Goal: Task Accomplishment & Management: Use online tool/utility

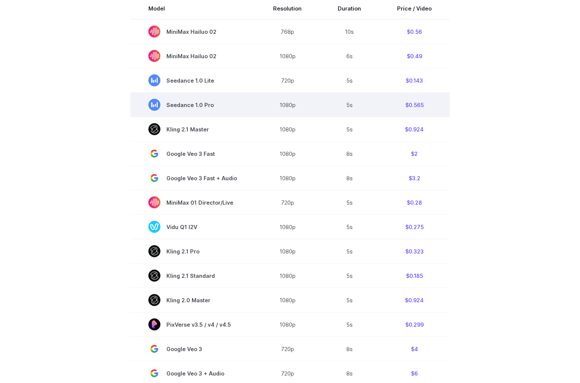
scroll to position [206, 0]
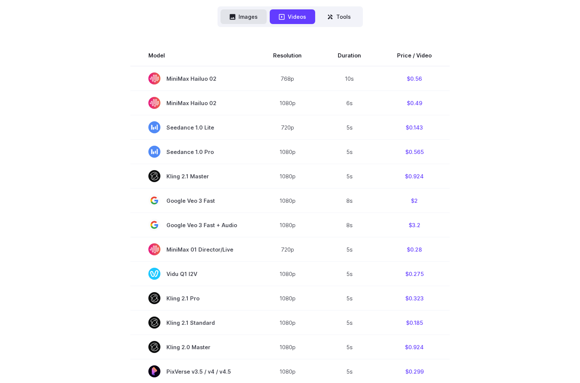
click at [241, 17] on button "Images" at bounding box center [244, 16] width 46 height 15
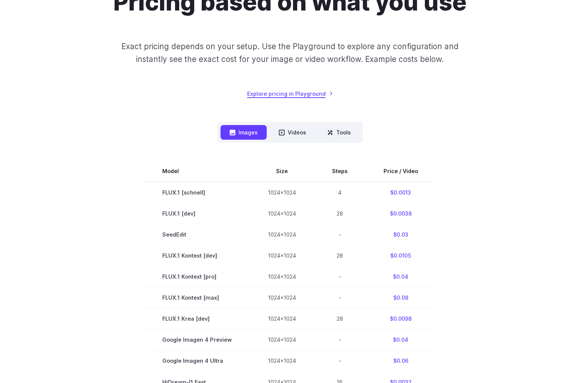
scroll to position [88, 0]
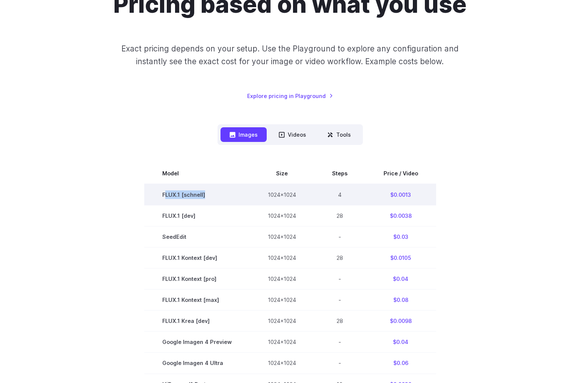
drag, startPoint x: 176, startPoint y: 193, endPoint x: 166, endPoint y: 198, distance: 10.8
click at [166, 198] on td "FLUX.1 [schnell]" at bounding box center [197, 194] width 106 height 21
copy td "FLUX.1 [schnell]"
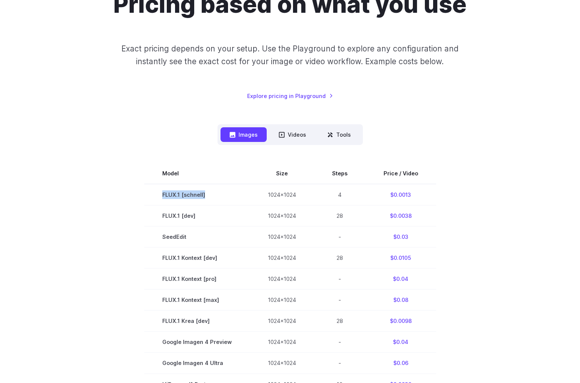
click at [86, 144] on div "Images Videos Tools ****** ****** ***** Model Size Steps Price / Video FLUX.1 […" at bounding box center [290, 322] width 523 height 397
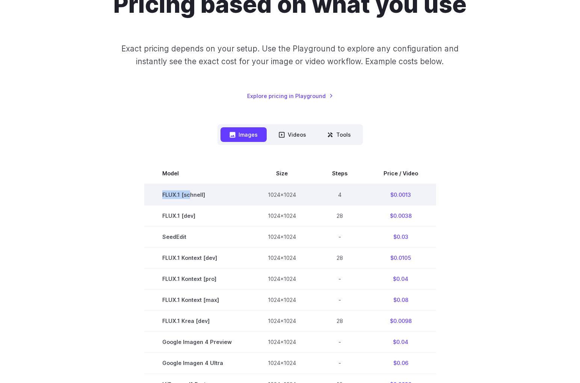
click at [192, 191] on td "FLUX.1 [schnell]" at bounding box center [197, 194] width 106 height 21
click at [189, 195] on td "FLUX.1 [schnell]" at bounding box center [197, 194] width 106 height 21
click at [202, 192] on td "FLUX.1 [schnell]" at bounding box center [197, 194] width 106 height 21
drag, startPoint x: 201, startPoint y: 193, endPoint x: 181, endPoint y: 194, distance: 19.6
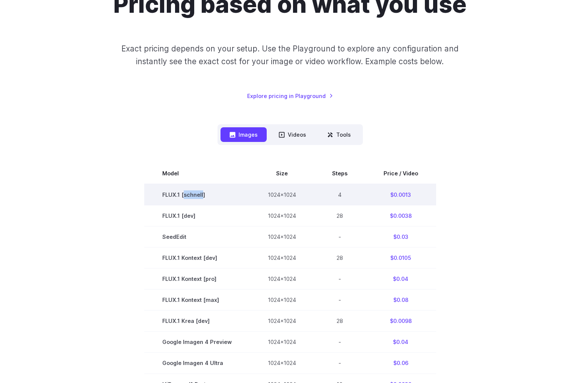
click at [199, 194] on td "FLUX.1 [schnell]" at bounding box center [197, 194] width 106 height 21
click at [179, 194] on td "FLUX.1 [schnell]" at bounding box center [197, 194] width 106 height 21
drag, startPoint x: 179, startPoint y: 194, endPoint x: 208, endPoint y: 195, distance: 29.0
click at [181, 194] on td "FLUX.1 [schnell]" at bounding box center [197, 194] width 106 height 21
click at [208, 195] on td "FLUX.1 [schnell]" at bounding box center [197, 194] width 106 height 21
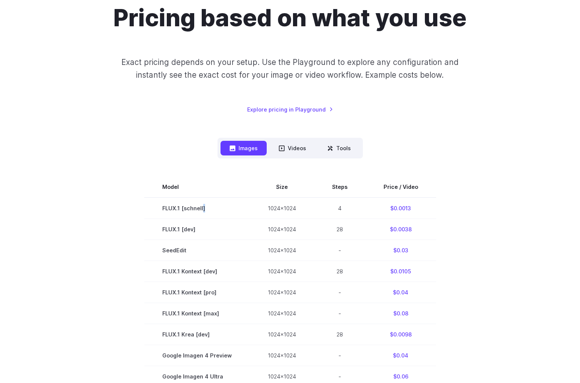
scroll to position [63, 0]
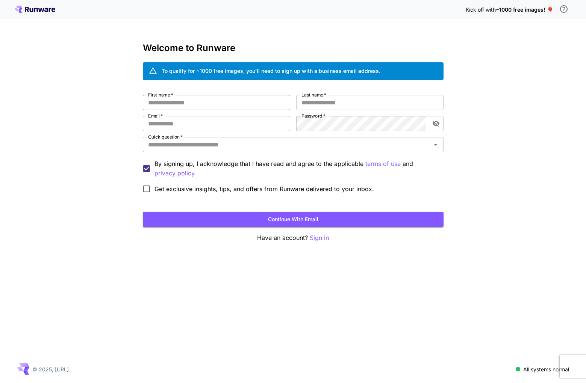
click at [230, 106] on input "First name   *" at bounding box center [216, 102] width 147 height 15
type input "*****"
type input "******"
click at [98, 179] on div "Kick off with ~1000 free images! 🎈 Welcome to Runware To qualify for ~1000 free…" at bounding box center [293, 191] width 586 height 383
click at [533, 9] on span "~1000 free images! 🎈" at bounding box center [525, 9] width 58 height 6
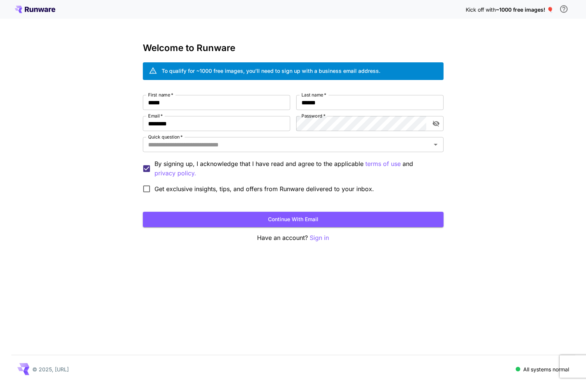
click at [562, 10] on icon "\a In order to qualify for free credit, you need to sign up with a business ema…" at bounding box center [563, 9] width 9 height 9
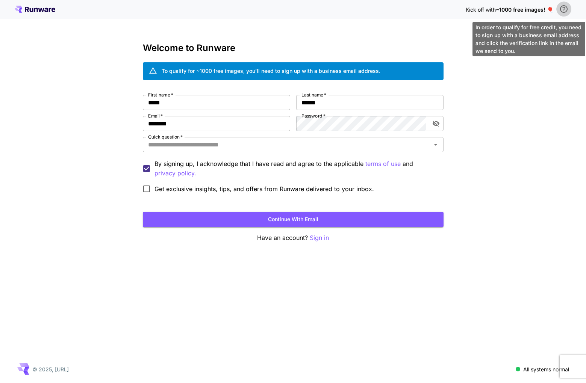
click at [566, 9] on icon "\a In order to qualify for free credit, you need to sign up with a business ema…" at bounding box center [563, 9] width 9 height 9
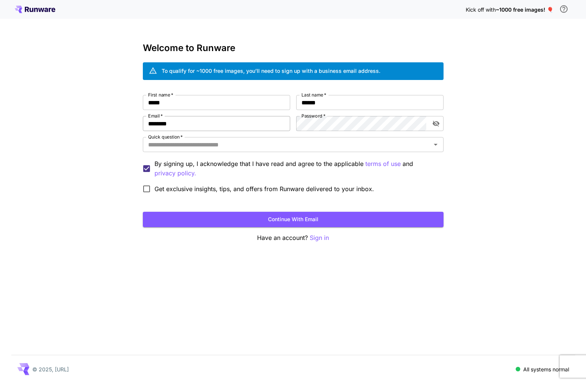
click at [235, 123] on input "********" at bounding box center [216, 123] width 147 height 15
type input "**********"
click at [0, 383] on com-1password-button at bounding box center [0, 383] width 0 height 0
click at [284, 220] on button "Continue with email" at bounding box center [293, 219] width 301 height 15
click at [288, 148] on input "Quick question   *" at bounding box center [287, 144] width 284 height 11
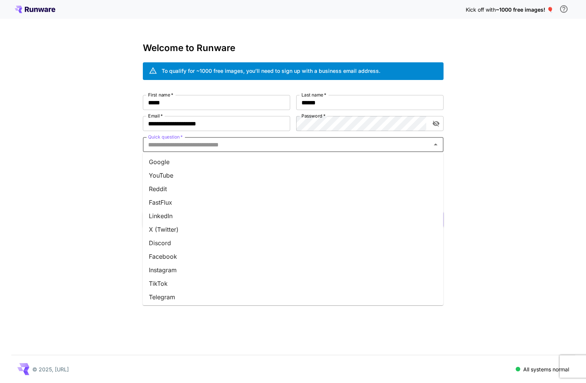
click at [226, 161] on li "Google" at bounding box center [293, 162] width 301 height 14
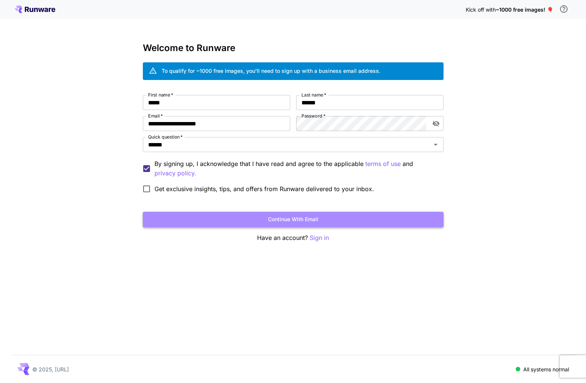
click at [316, 217] on button "Continue with email" at bounding box center [293, 219] width 301 height 15
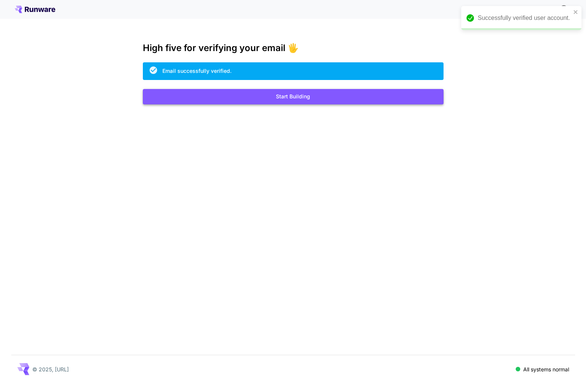
click at [297, 91] on button "Start Building" at bounding box center [293, 96] width 301 height 15
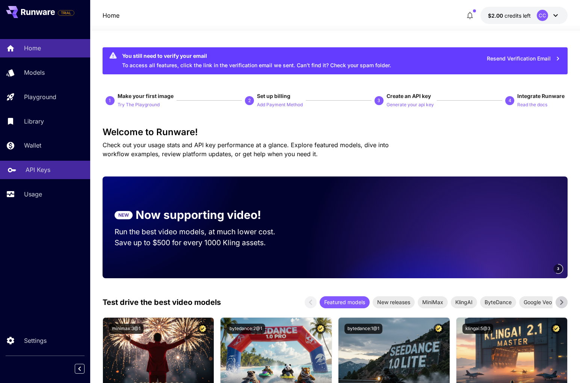
click at [43, 171] on p "API Keys" at bounding box center [38, 169] width 25 height 9
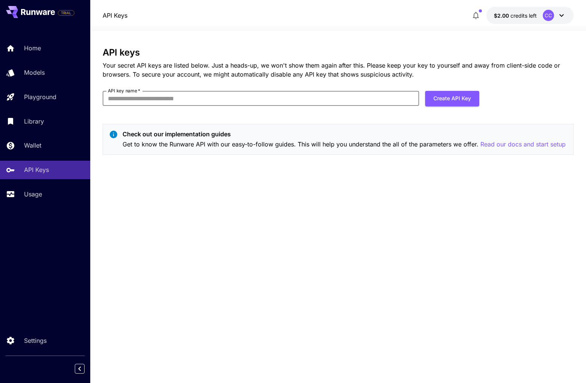
click at [362, 101] on input "API key name   *" at bounding box center [261, 98] width 317 height 15
type input "**********"
click at [454, 100] on button "Create API Key" at bounding box center [452, 98] width 54 height 15
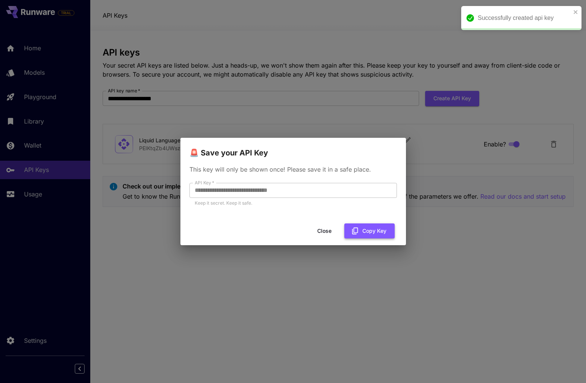
click at [365, 228] on button "Copy Key" at bounding box center [369, 231] width 50 height 15
click at [323, 230] on button "Close" at bounding box center [324, 231] width 34 height 15
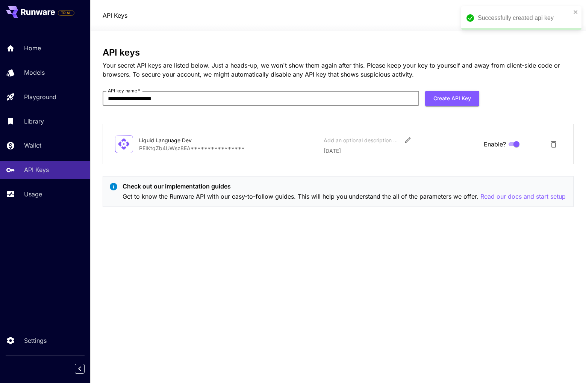
click at [241, 95] on input "**********" at bounding box center [261, 98] width 317 height 15
type input "**********"
click at [465, 100] on button "Create API Key" at bounding box center [452, 98] width 54 height 15
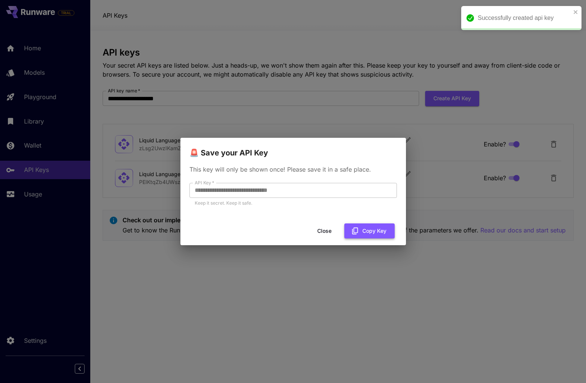
click at [367, 231] on button "Copy Key" at bounding box center [369, 231] width 50 height 15
click at [324, 230] on button "Close" at bounding box center [324, 231] width 34 height 15
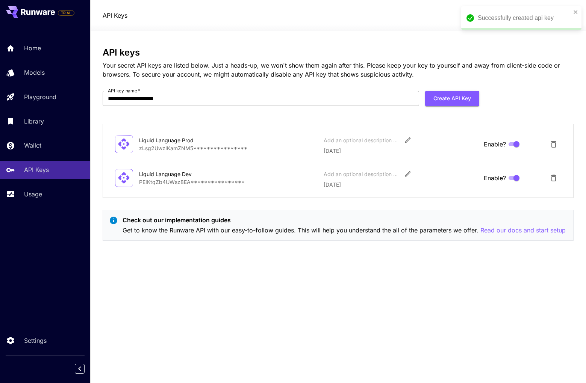
click at [295, 261] on div "**********" at bounding box center [338, 207] width 471 height 320
click at [530, 232] on p "Read our docs and start setup" at bounding box center [522, 230] width 85 height 9
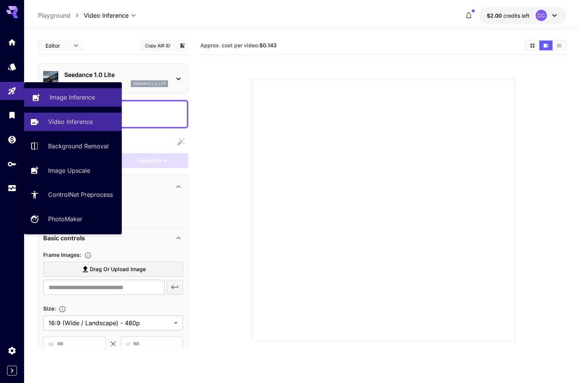
click at [53, 94] on p "Image Inference" at bounding box center [72, 97] width 45 height 9
type input "**********"
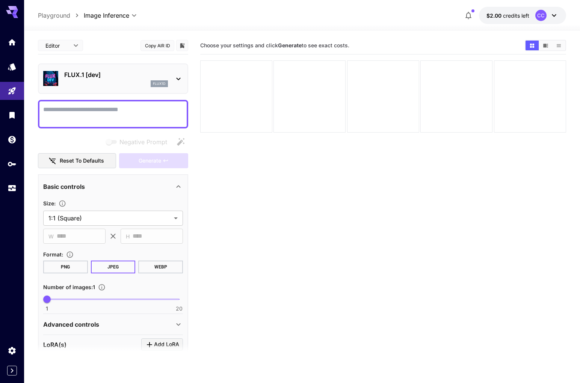
click at [127, 75] on p "FLUX.1 [dev]" at bounding box center [116, 74] width 104 height 9
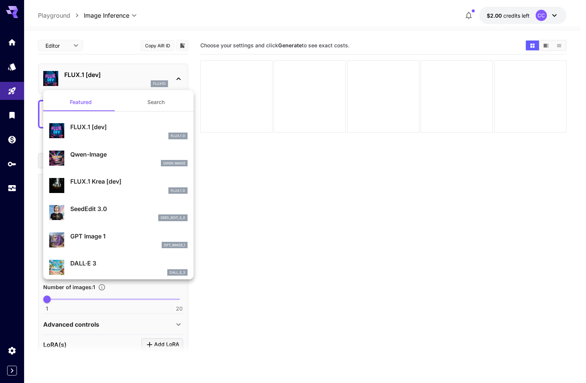
click at [305, 189] on div at bounding box center [293, 191] width 586 height 383
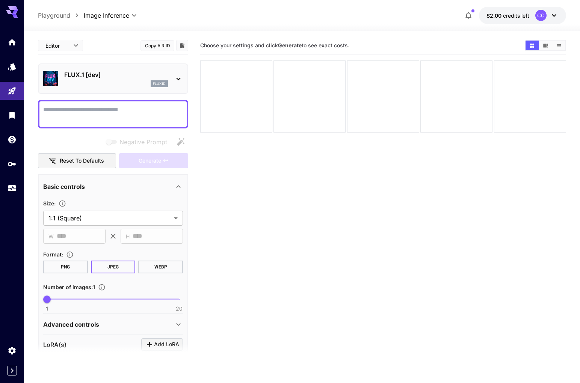
click at [174, 74] on icon at bounding box center [178, 78] width 9 height 9
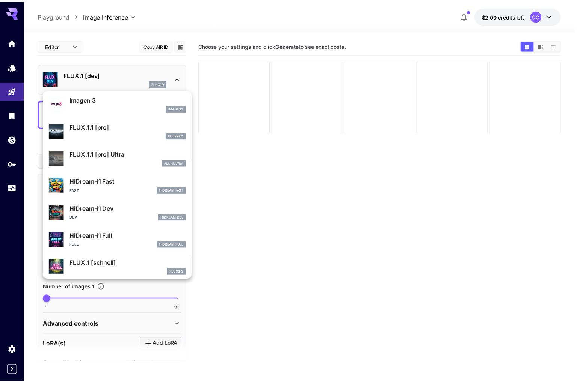
scroll to position [416, 0]
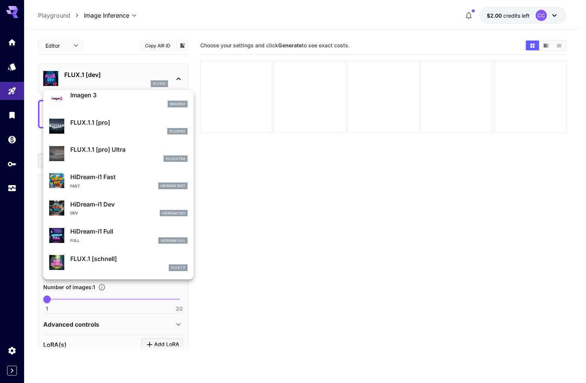
click at [114, 260] on p "FLUX.1 [schnell]" at bounding box center [128, 258] width 117 height 9
type input "*"
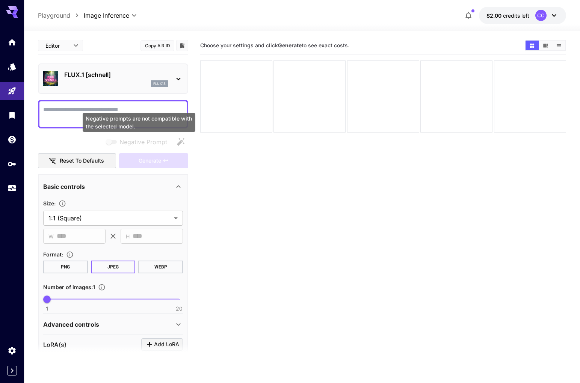
click at [124, 117] on div "Negative prompts are not compatible with the selected model." at bounding box center [139, 122] width 113 height 19
click at [116, 109] on textarea "Negative Prompt" at bounding box center [113, 114] width 140 height 18
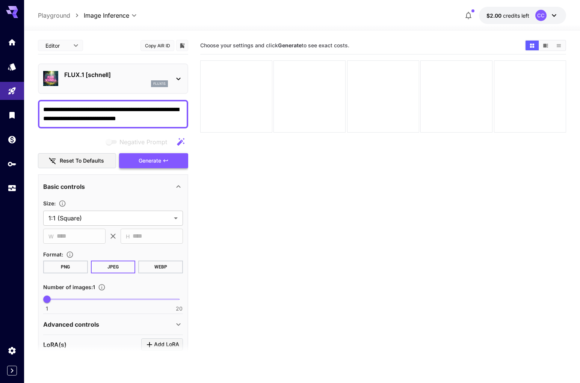
type textarea "**********"
click at [136, 158] on button "Generate" at bounding box center [153, 160] width 69 height 15
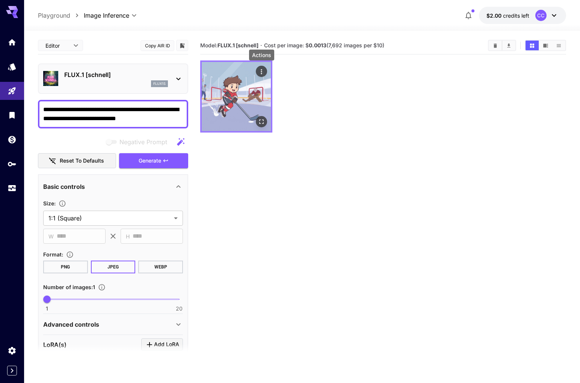
click at [267, 72] on button "Actions" at bounding box center [261, 71] width 11 height 11
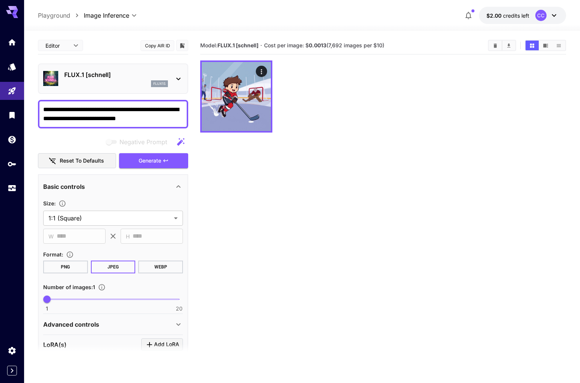
click at [164, 83] on p "flux1s" at bounding box center [159, 83] width 12 height 5
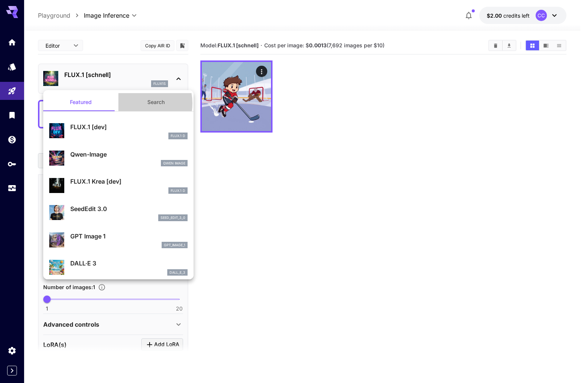
click at [135, 103] on button "Search" at bounding box center [155, 102] width 75 height 18
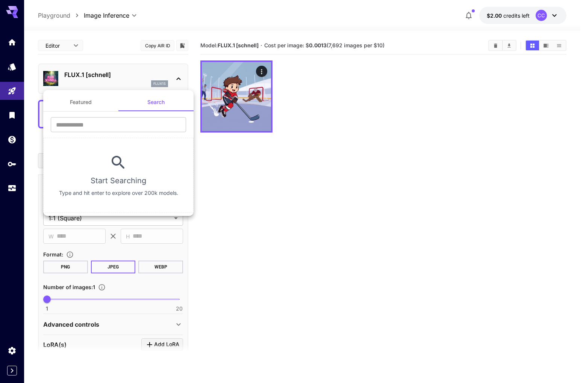
click at [91, 103] on button "Featured" at bounding box center [80, 102] width 75 height 18
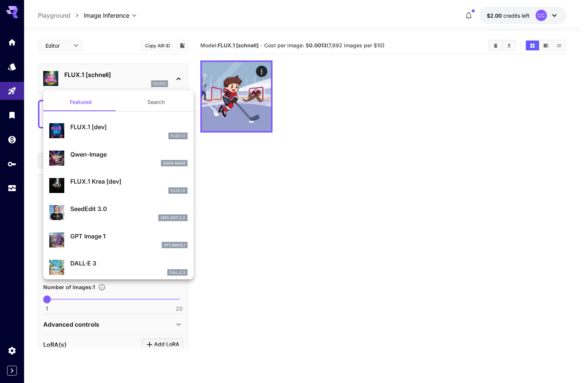
click at [323, 155] on div at bounding box center [293, 191] width 586 height 383
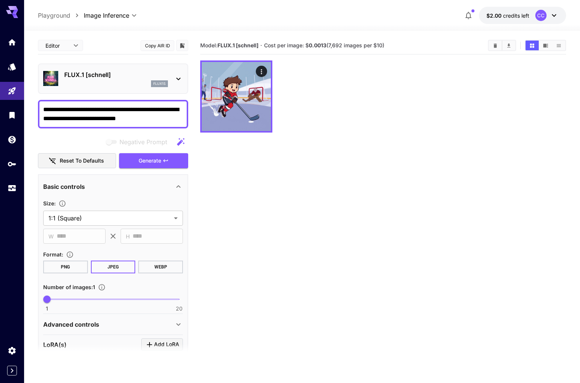
click at [163, 45] on button "Copy AIR ID" at bounding box center [158, 45] width 34 height 11
click at [350, 124] on div at bounding box center [383, 97] width 366 height 72
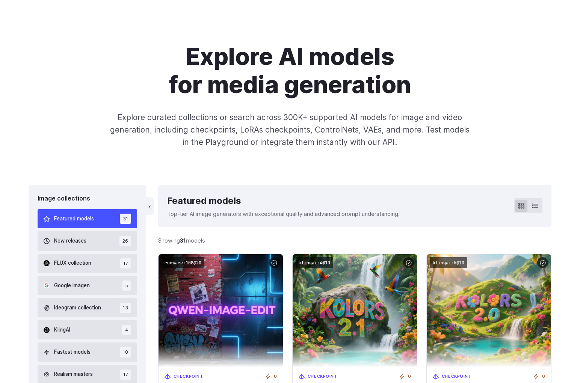
scroll to position [94, 0]
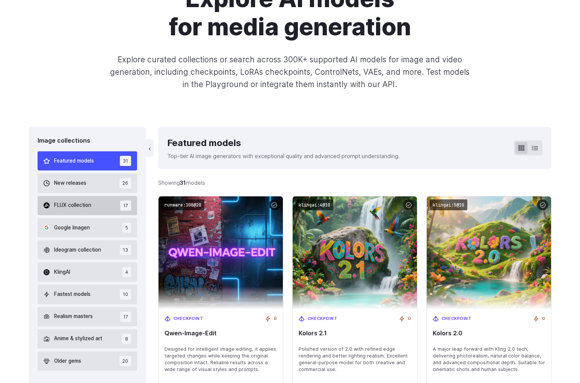
click at [100, 207] on button "FLUX collection 17" at bounding box center [88, 205] width 100 height 19
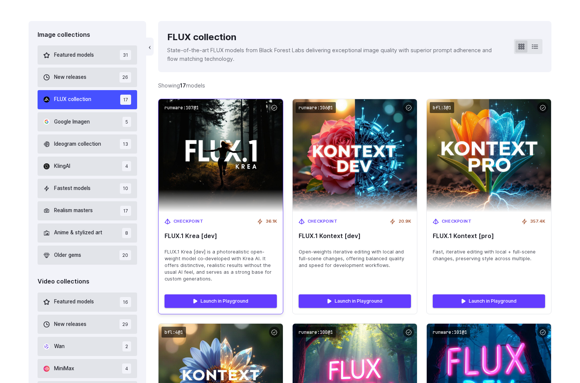
scroll to position [321, 0]
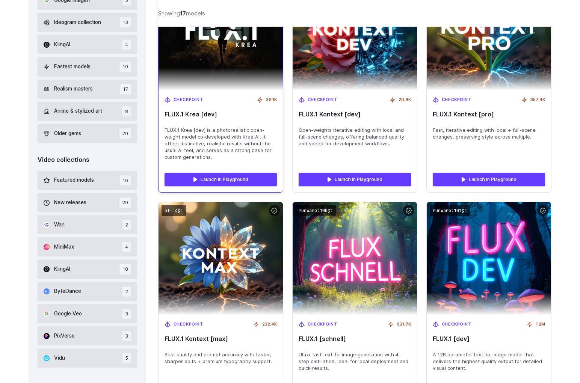
click at [225, 141] on span "FLUX.1 Krea [dev] is a photorealistic open-weight model co‑developed with Krea …" at bounding box center [221, 144] width 112 height 34
click at [230, 95] on div "Checkpoint 36.1K FLUX.1 Krea [dev] FLUX.1 Krea [dev] is a photorealistic open-w…" at bounding box center [221, 129] width 124 height 76
